Goal: Transaction & Acquisition: Purchase product/service

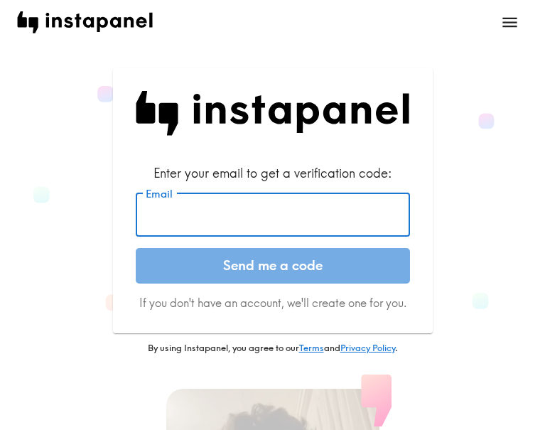
click at [288, 216] on input "Email" at bounding box center [273, 214] width 274 height 44
paste input "[EMAIL_ADDRESS][DOMAIN_NAME]"
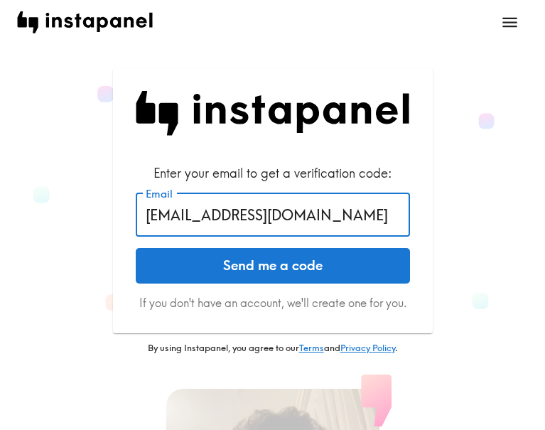
type input "[EMAIL_ADDRESS][DOMAIN_NAME]"
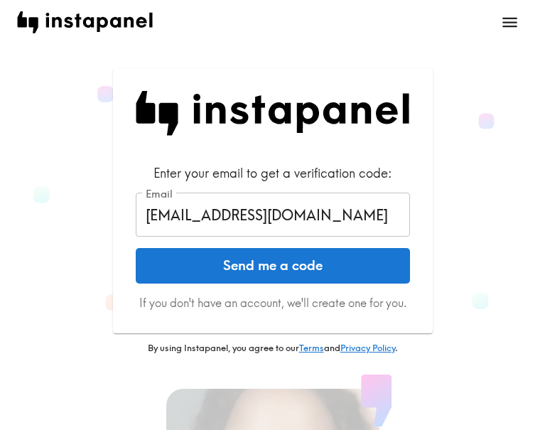
click at [364, 268] on button "Send me a code" at bounding box center [273, 265] width 274 height 35
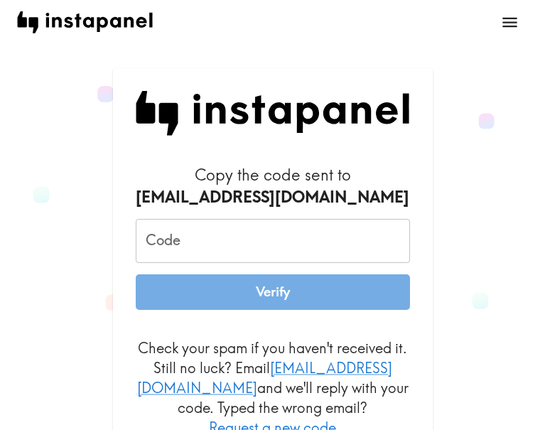
click at [228, 236] on input "Code" at bounding box center [273, 241] width 274 height 44
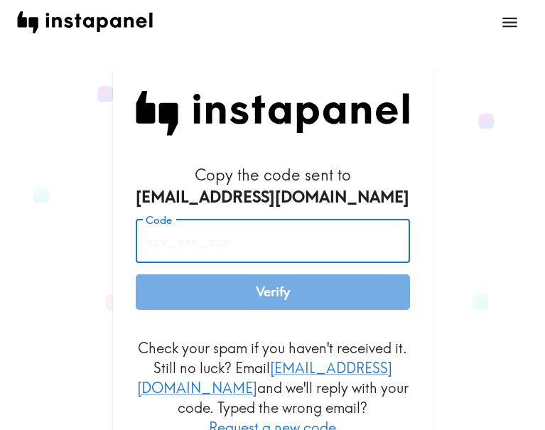
paste input "q8D_DDy_EiH"
type input "q8D_DDy_EiH"
click at [295, 289] on button "Verify" at bounding box center [273, 291] width 274 height 35
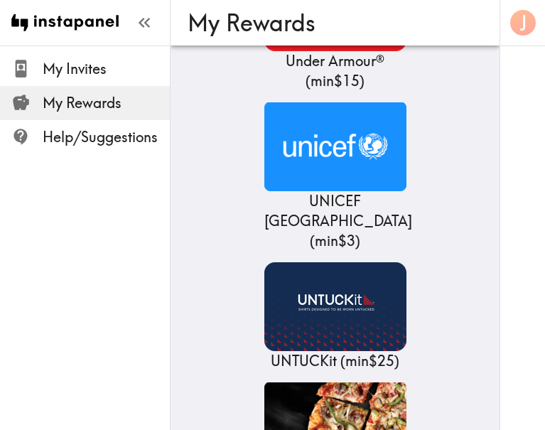
scroll to position [32773, 0]
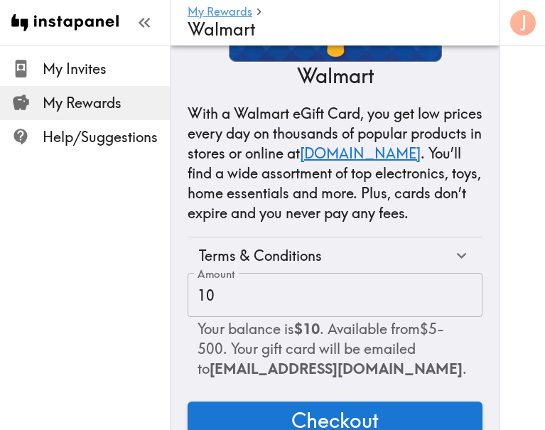
scroll to position [205, 0]
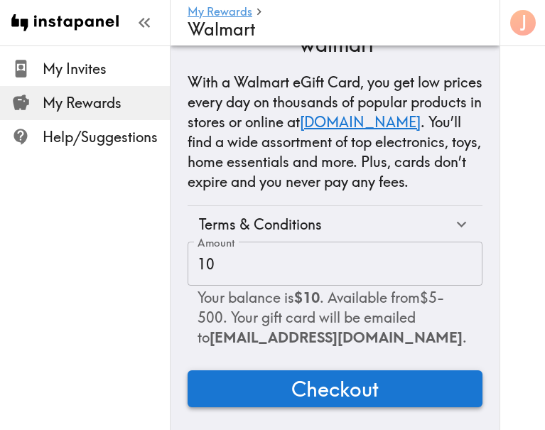
click at [342, 380] on span "Checkout" at bounding box center [334, 388] width 87 height 28
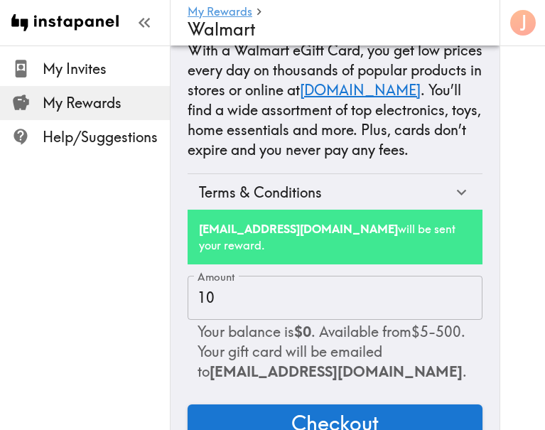
scroll to position [271, 0]
